Goal: Use online tool/utility: Utilize a website feature to perform a specific function

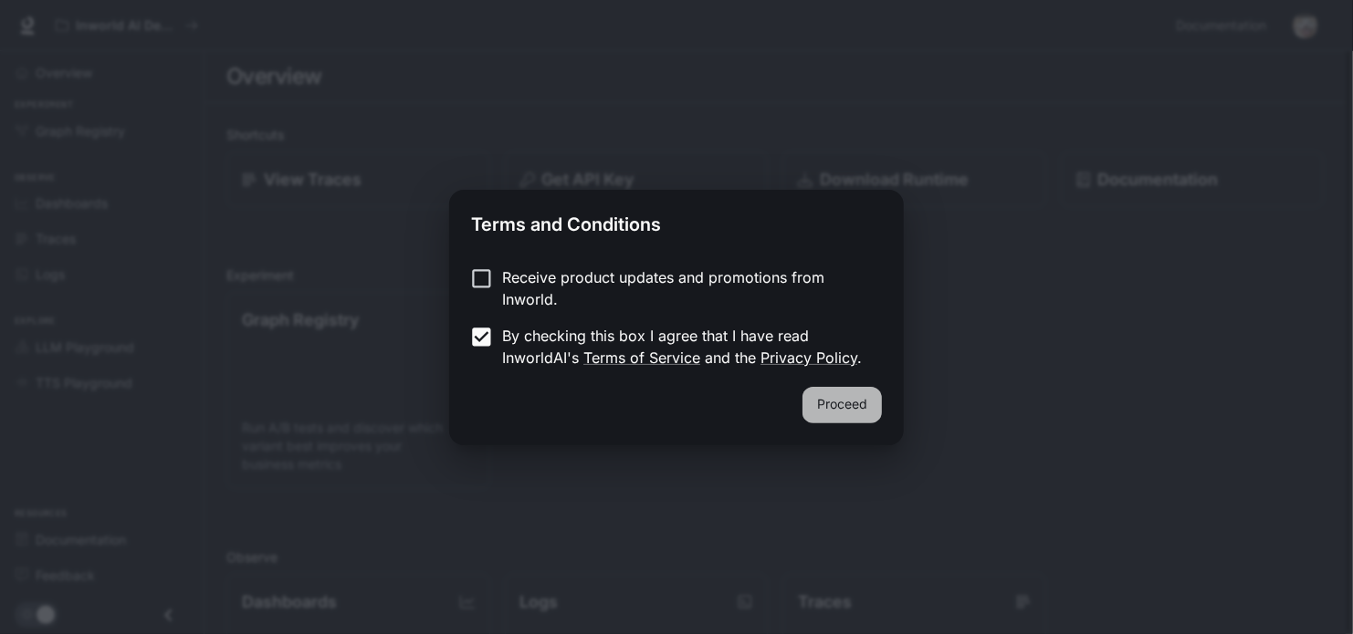
click at [855, 400] on button "Proceed" at bounding box center [841, 405] width 79 height 37
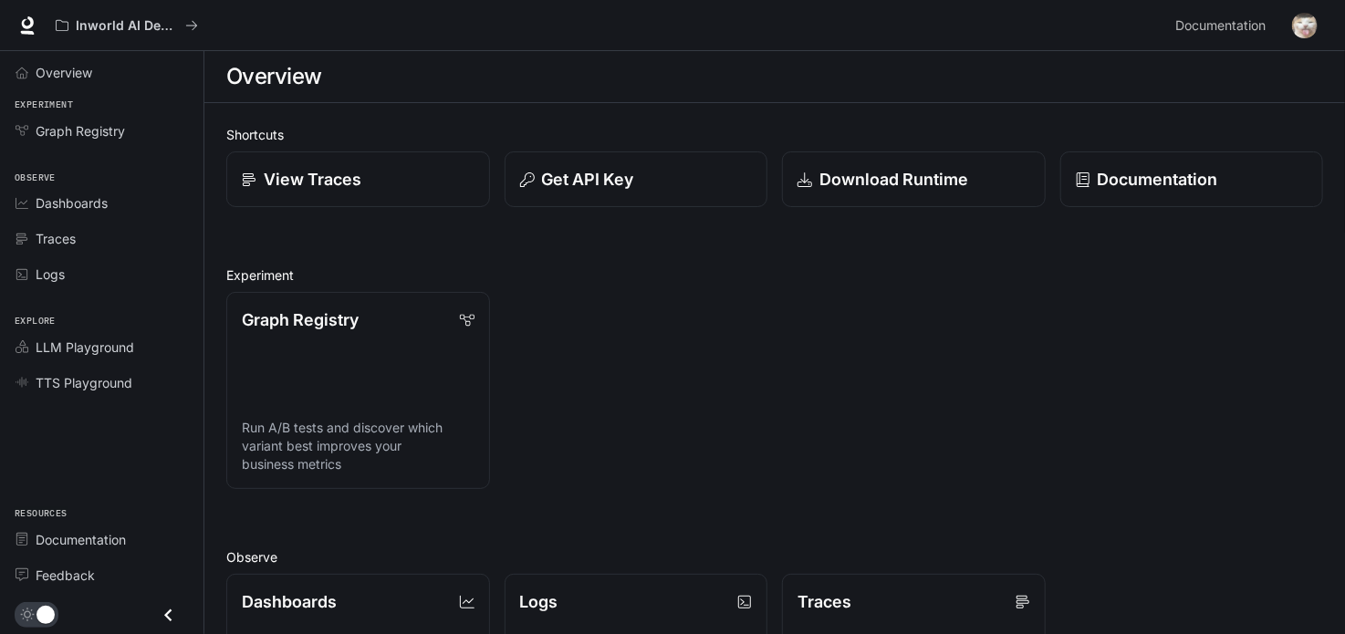
click at [1305, 30] on img "button" at bounding box center [1305, 26] width 26 height 26
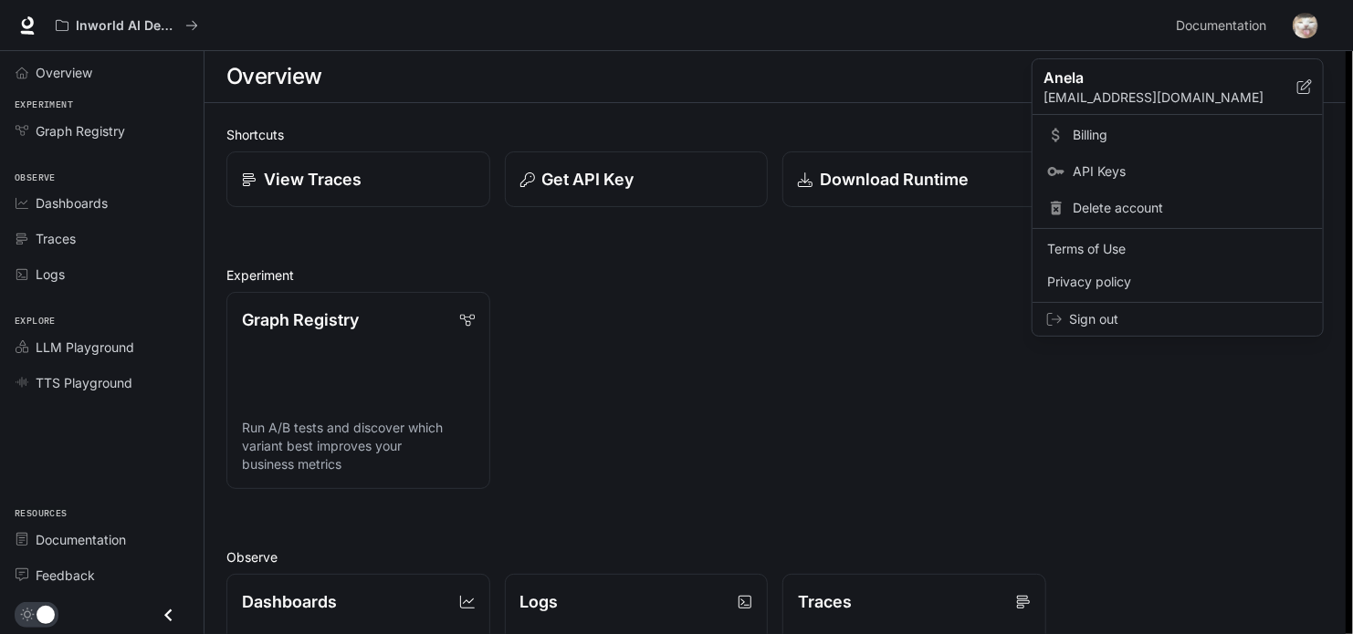
click at [1292, 34] on div at bounding box center [676, 317] width 1353 height 634
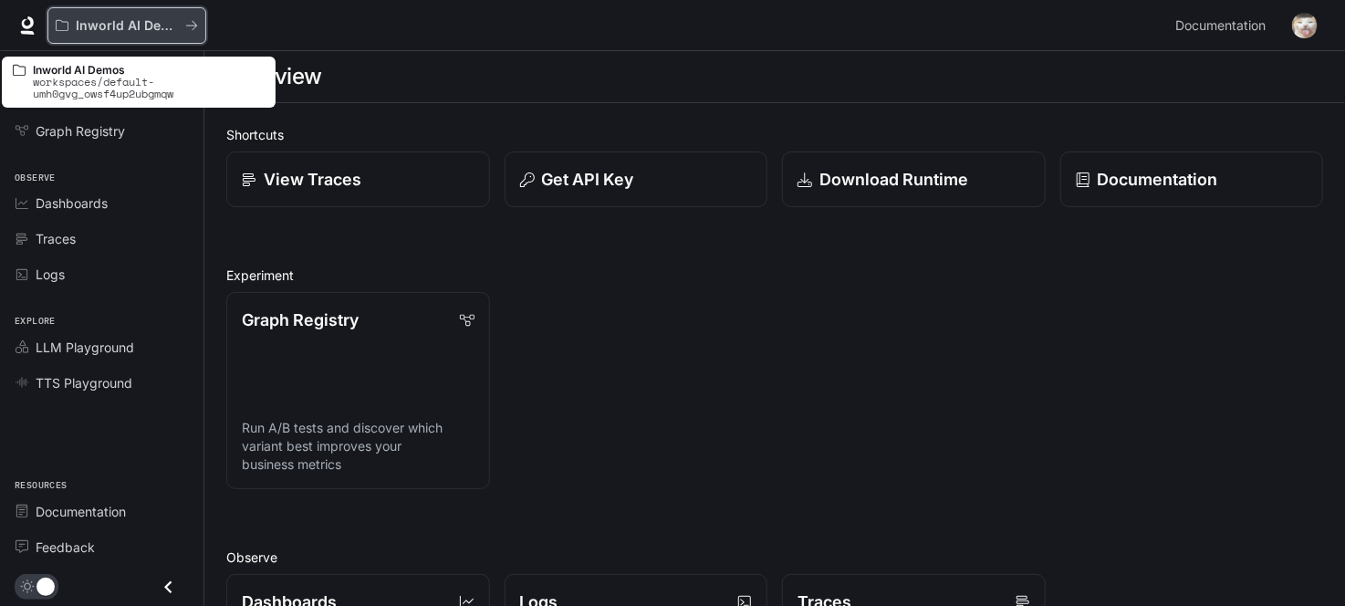
click at [140, 26] on p "Inworld AI Demos" at bounding box center [127, 26] width 102 height 16
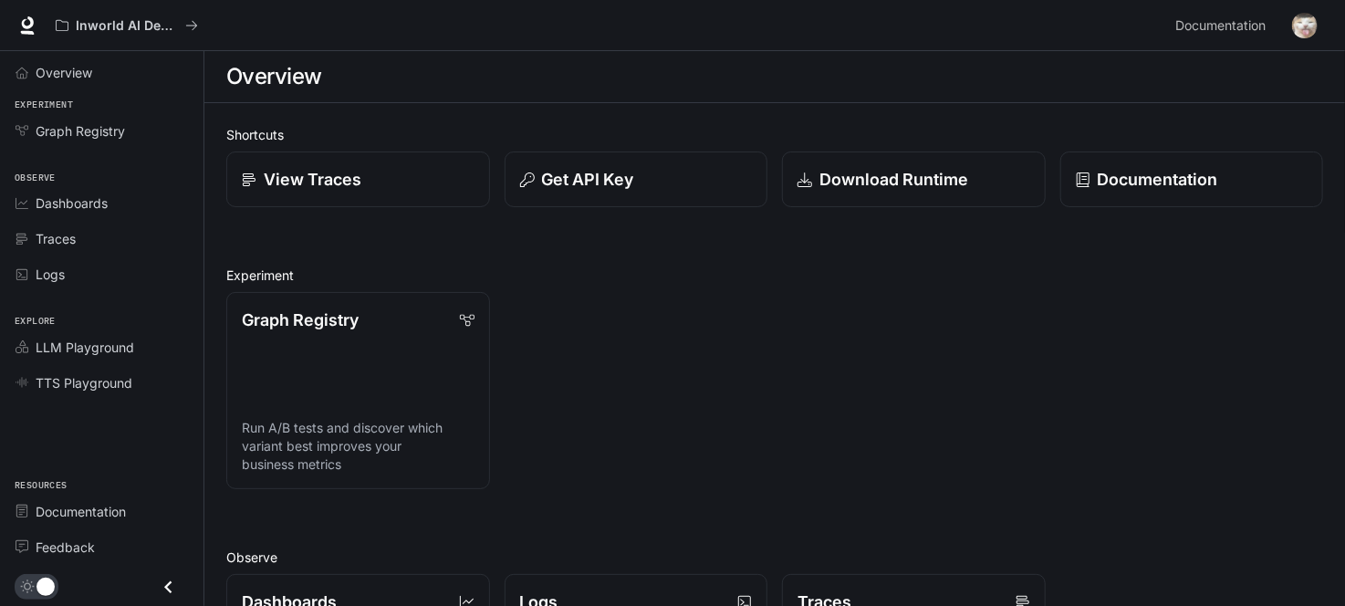
click at [167, 576] on icon "Close drawer" at bounding box center [168, 587] width 25 height 25
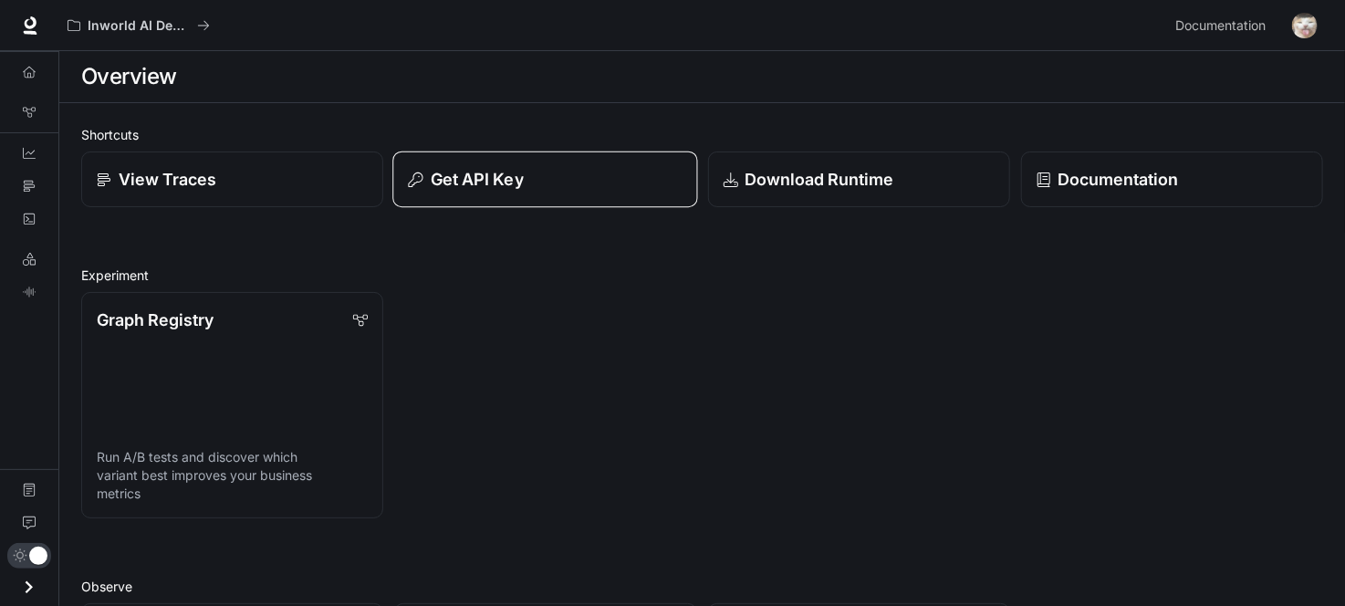
click at [561, 187] on div "Get API Key" at bounding box center [546, 179] width 274 height 25
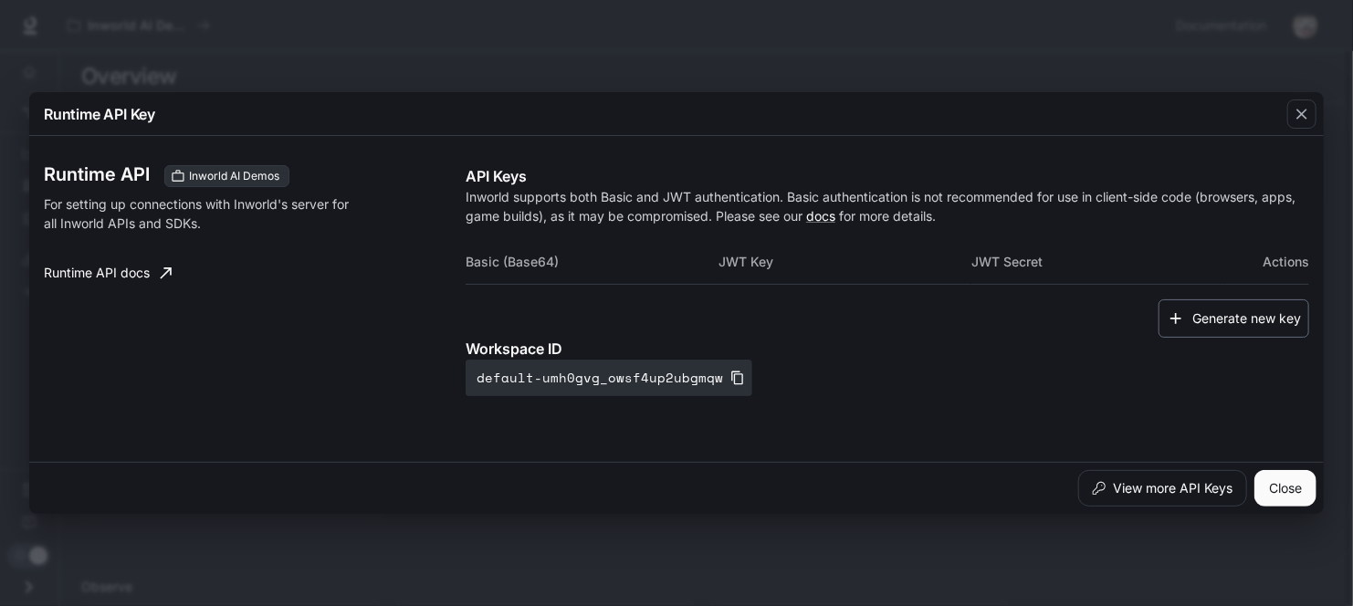
click at [1212, 319] on button "Generate new key" at bounding box center [1233, 318] width 151 height 39
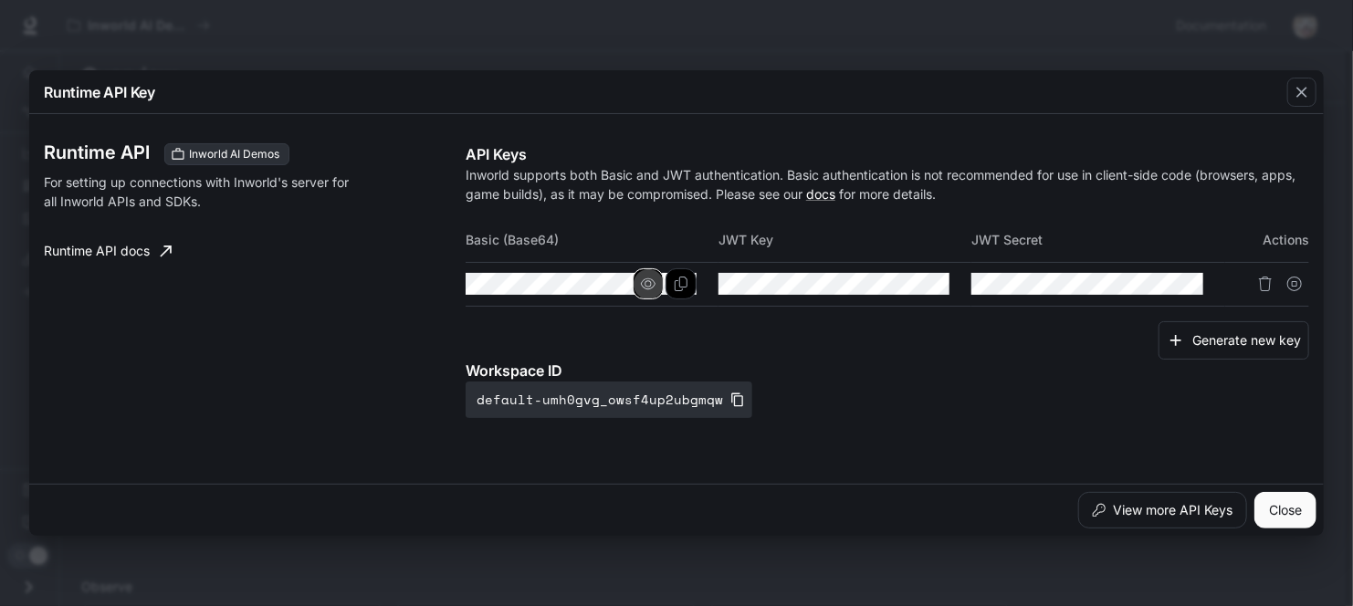
click at [652, 282] on icon "button" at bounding box center [648, 284] width 15 height 15
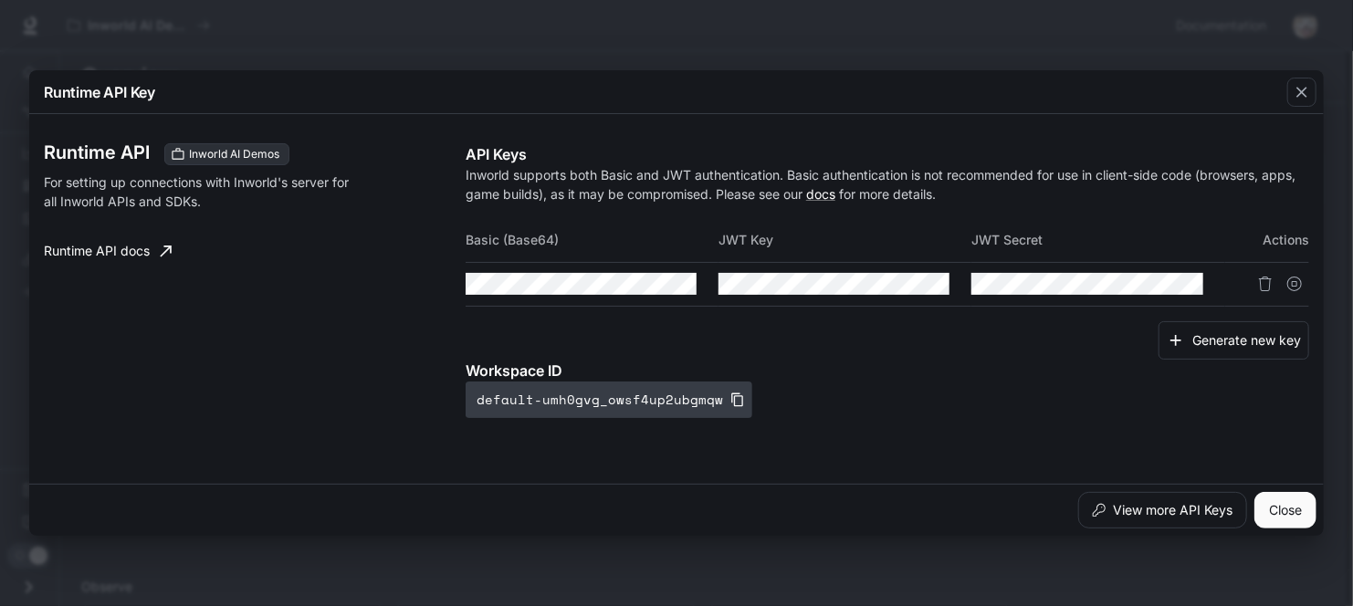
click at [625, 401] on button "default-umh0gvg_owsf4up2ubgmqw" at bounding box center [608, 400] width 287 height 37
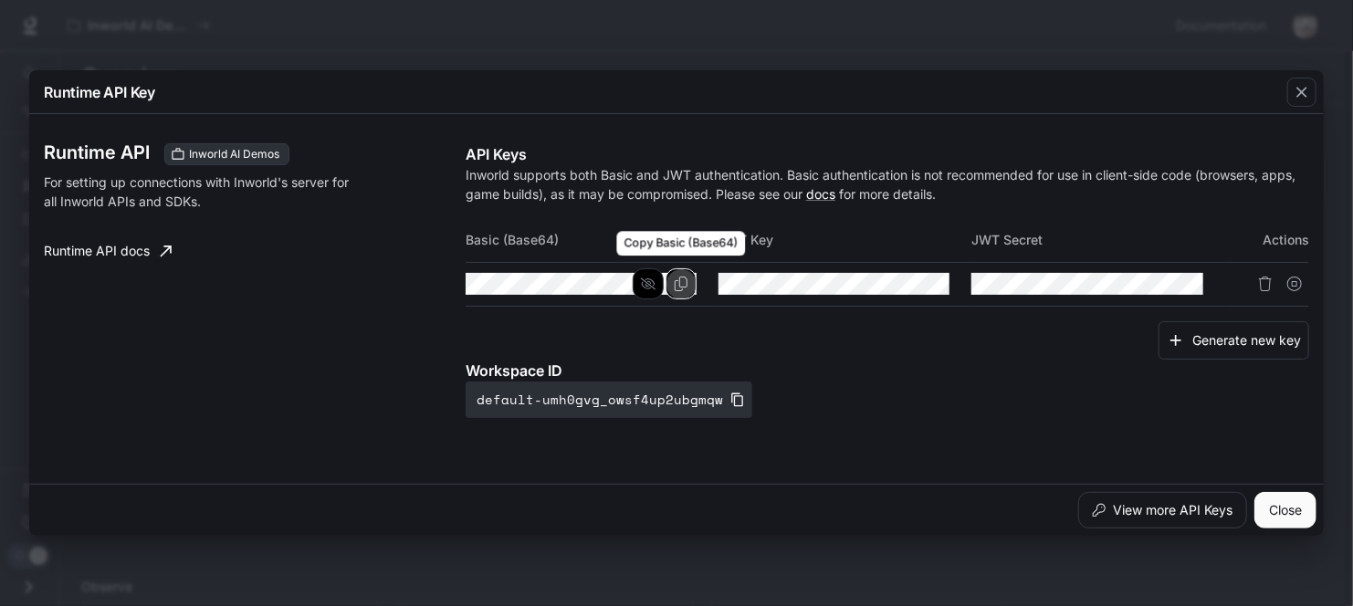
click at [684, 282] on icon "Copy Basic (Base64)" at bounding box center [681, 284] width 15 height 15
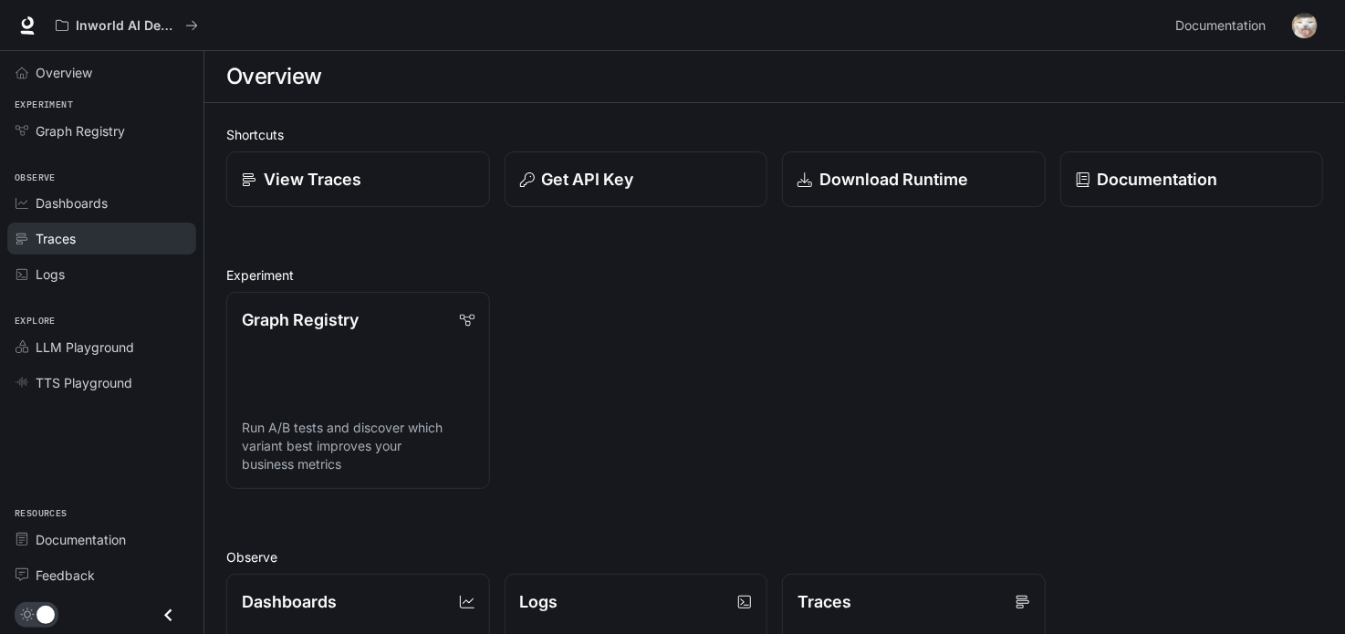
click at [109, 241] on div "Traces" at bounding box center [112, 238] width 152 height 19
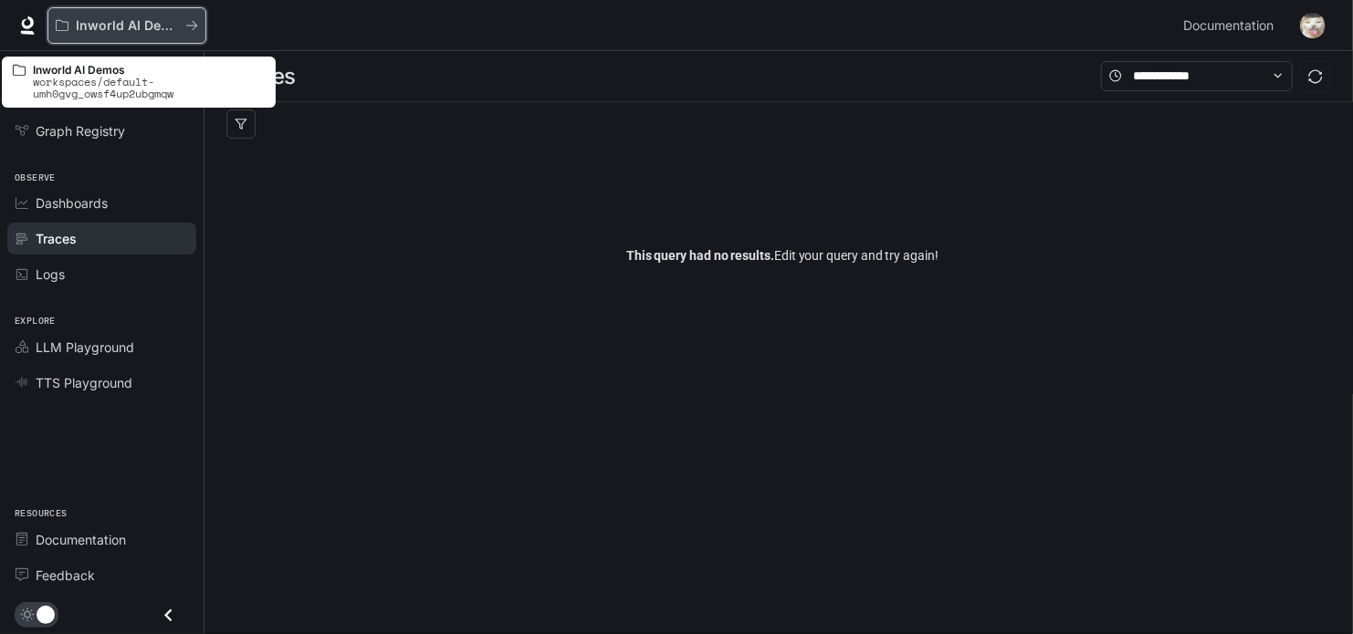
click at [95, 19] on p "Inworld AI Demos" at bounding box center [127, 26] width 102 height 16
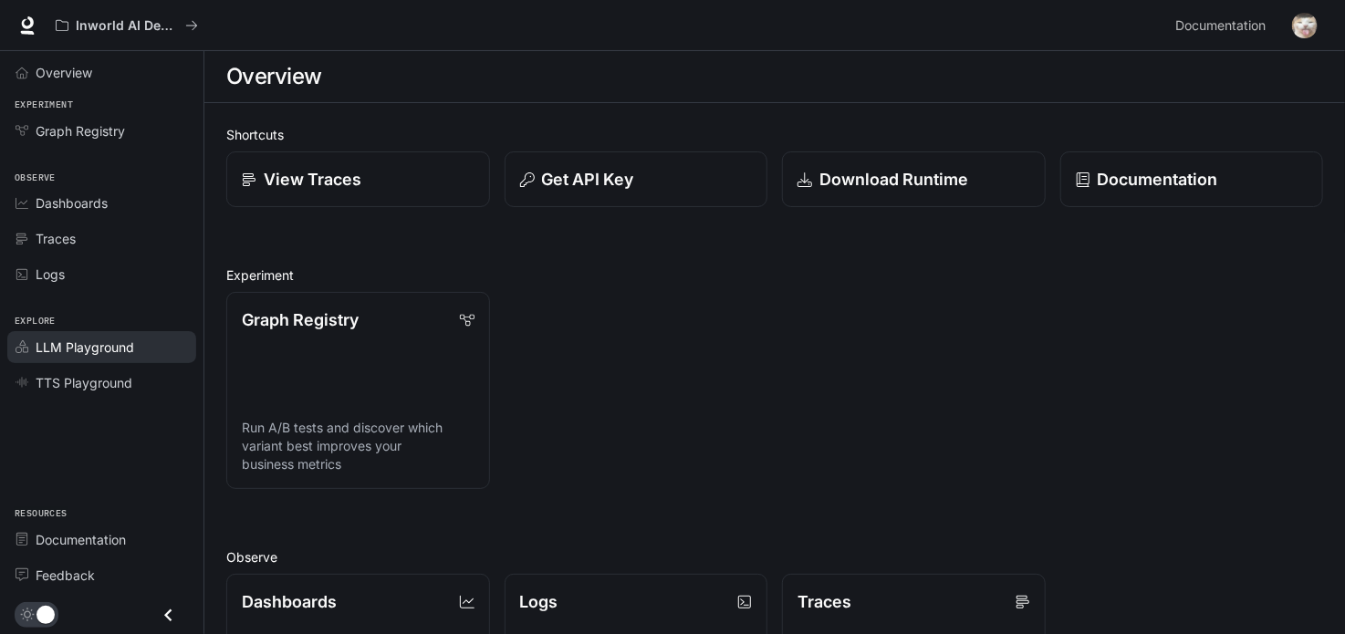
click at [98, 350] on span "LLM Playground" at bounding box center [85, 347] width 99 height 19
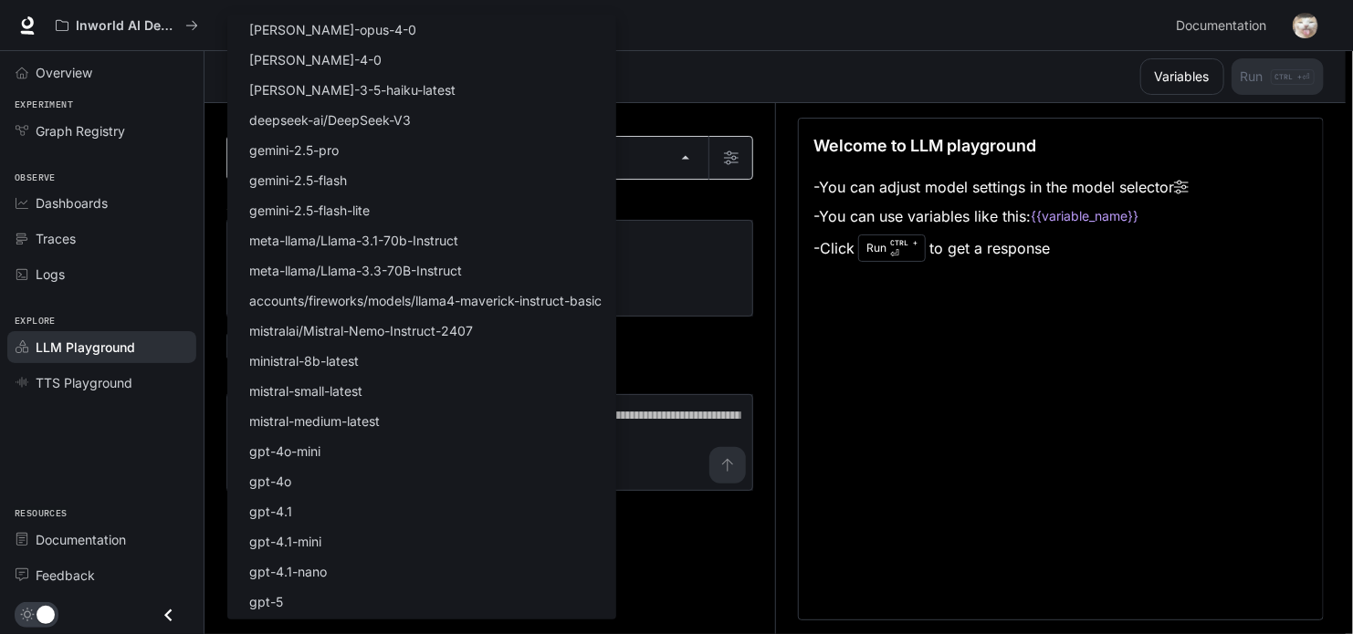
click at [665, 165] on body "Skip to main content Inworld AI Demos Documentation Documentation Portal Overvi…" at bounding box center [676, 317] width 1353 height 635
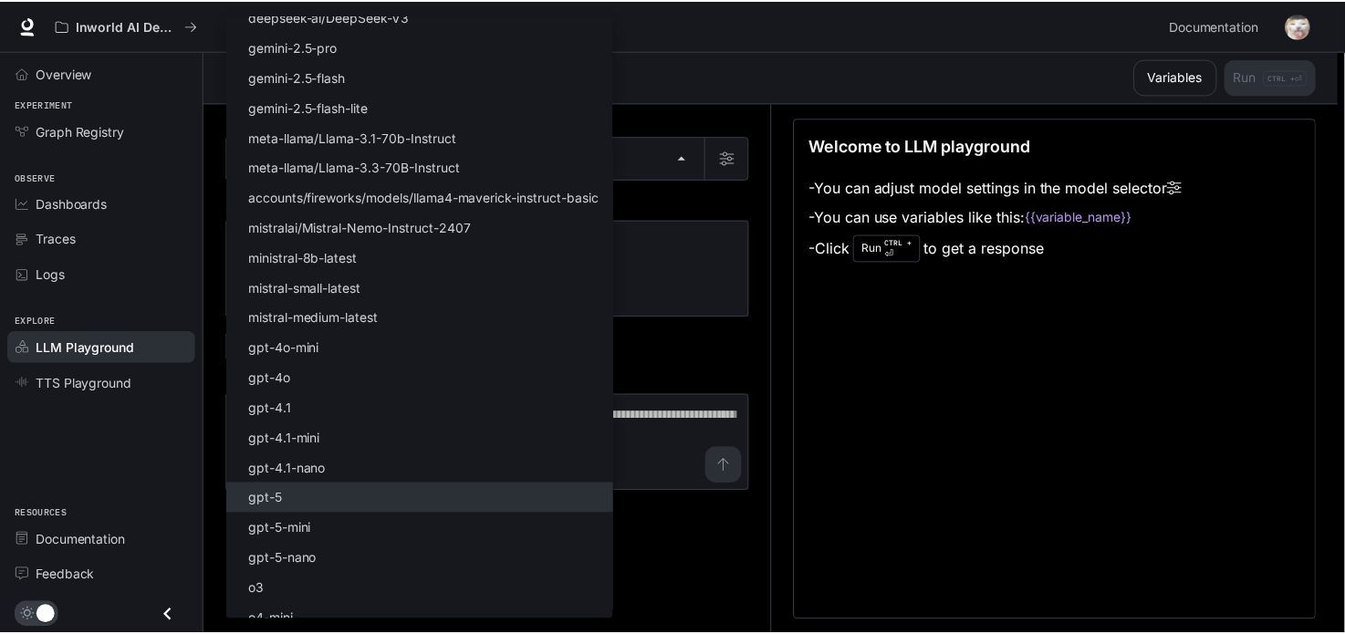
scroll to position [112, 0]
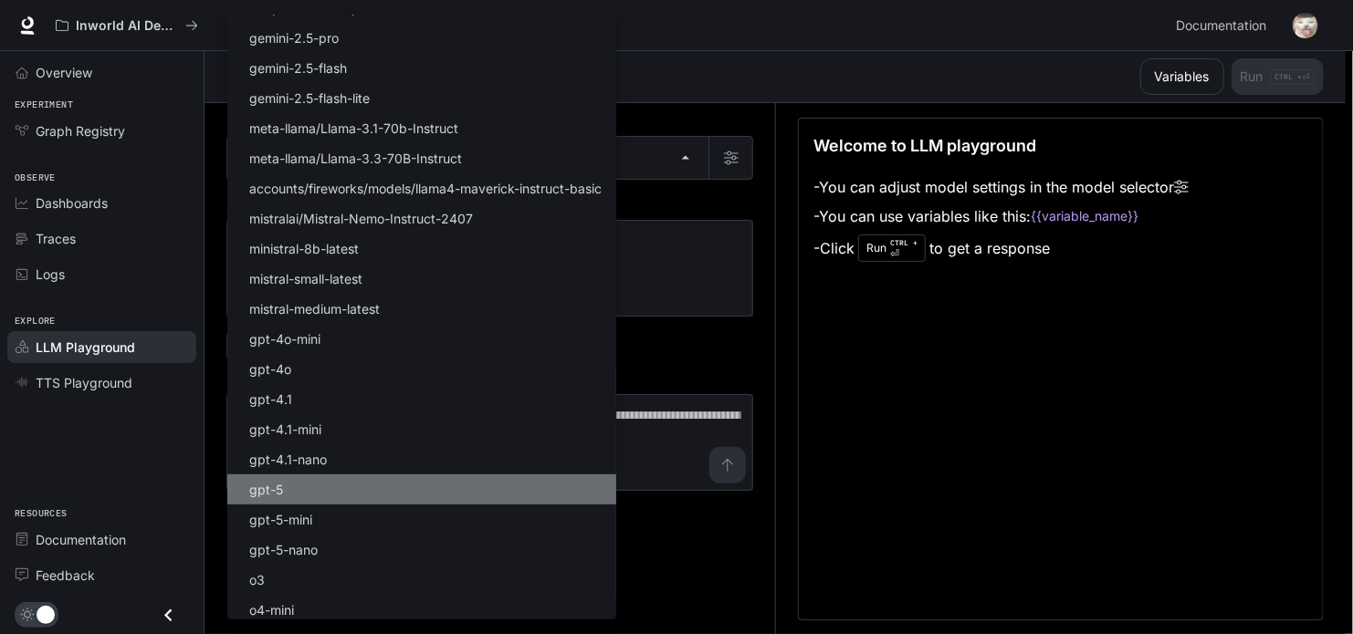
click at [313, 485] on li "gpt-5" at bounding box center [421, 490] width 389 height 30
type input "*****"
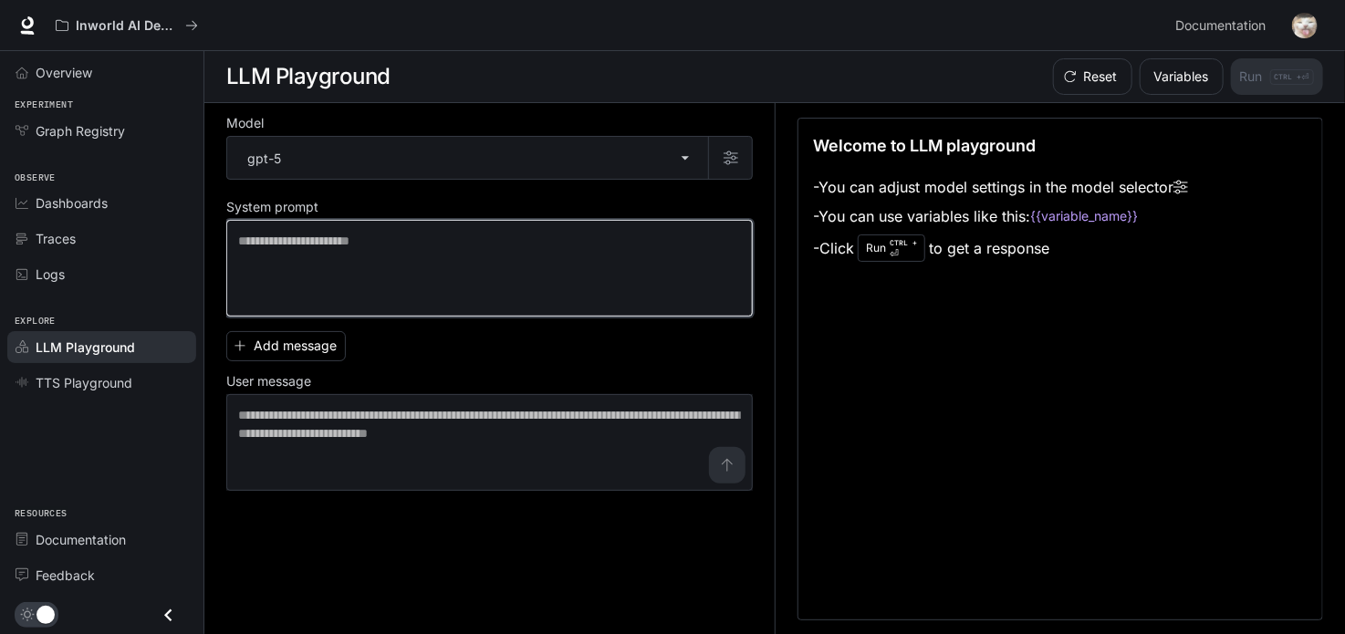
click at [361, 237] on textarea at bounding box center [489, 268] width 503 height 73
click at [494, 253] on textarea at bounding box center [489, 268] width 503 height 73
